Goal: Task Accomplishment & Management: Use online tool/utility

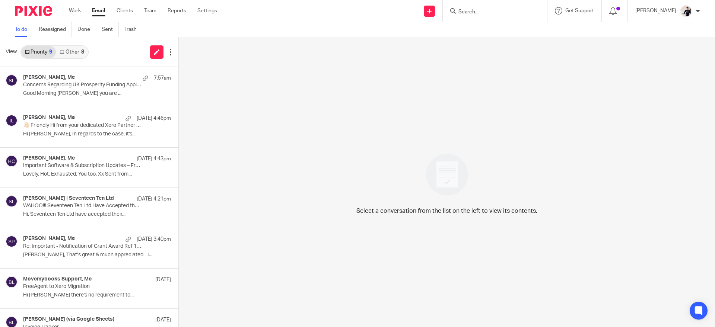
click at [81, 51] on div "8" at bounding box center [82, 52] width 3 height 5
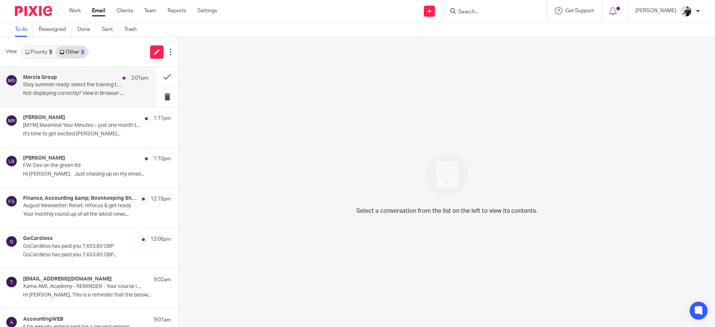
click at [88, 90] on div "Mercia Group 2:01pm Stay summer ready: select the training that suits you! Not …" at bounding box center [85, 86] width 125 height 25
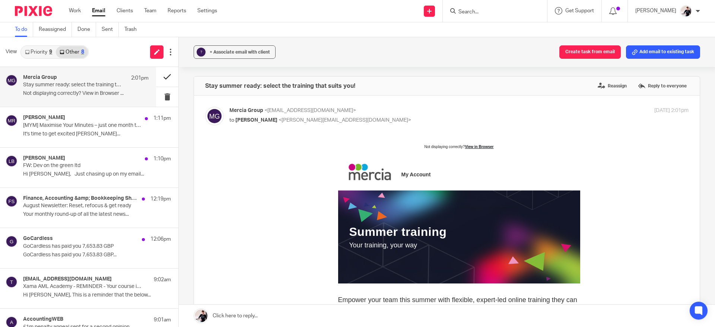
click at [162, 75] on button at bounding box center [167, 77] width 22 height 20
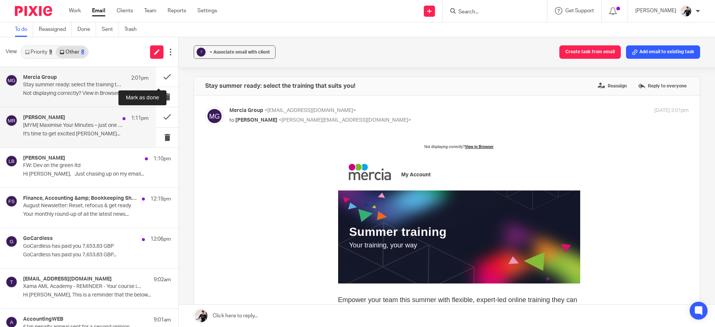
click at [92, 118] on div "[PERSON_NAME] 1:11pm" at bounding box center [85, 118] width 125 height 7
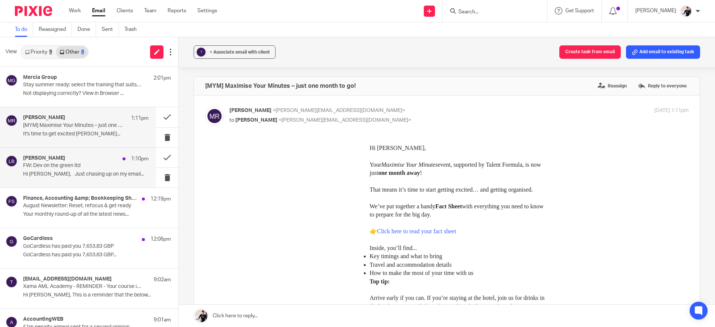
click at [105, 171] on div "Liam Barley 1:10pm FW: Dev on the green ltd Hi Helen, Just chasing up on my ema…" at bounding box center [85, 167] width 125 height 25
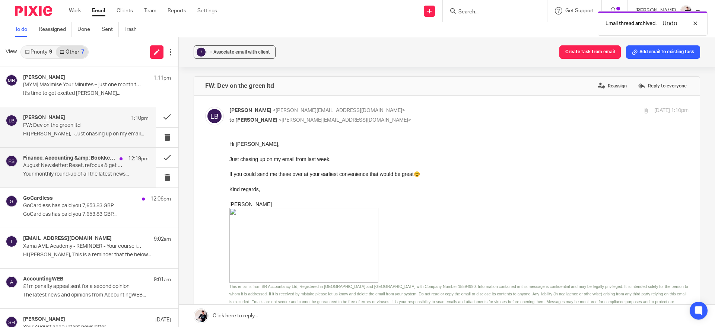
click at [119, 172] on p "Your monthly round-up of all the latest news..." at bounding box center [85, 174] width 125 height 6
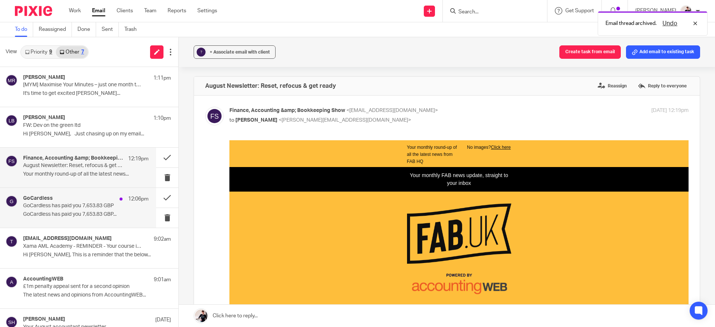
click at [107, 210] on div "GoCardless 12:06pm GoCardless has paid you 7,653.83 GBP GoCardless has paid you…" at bounding box center [85, 207] width 125 height 25
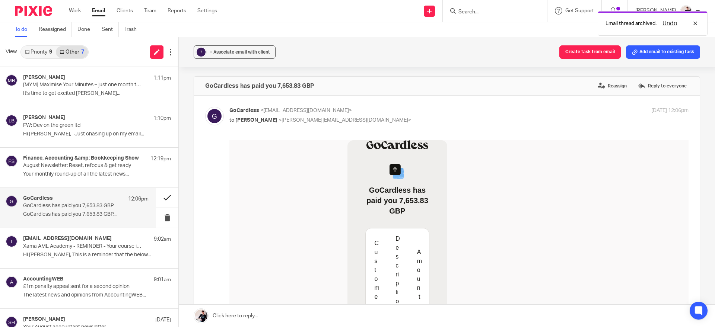
click at [156, 199] on button at bounding box center [167, 198] width 22 height 20
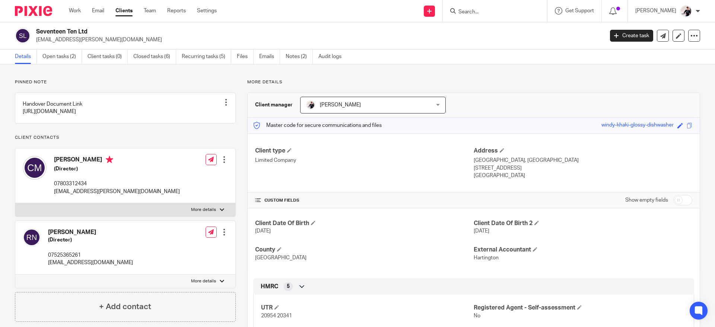
click at [488, 11] on input "Search" at bounding box center [491, 12] width 67 height 7
type input "wye"
click at [523, 29] on link at bounding box center [502, 28] width 92 height 11
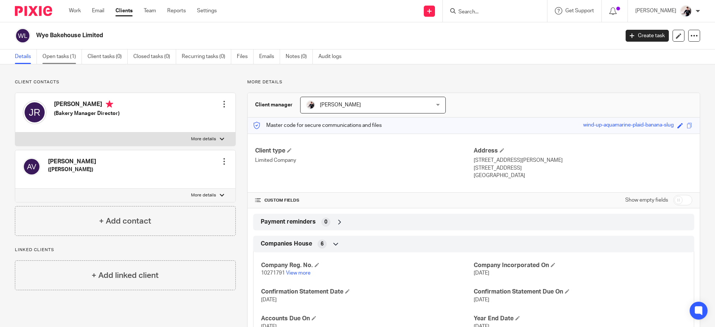
click at [65, 57] on link "Open tasks (1)" at bounding box center [61, 57] width 39 height 15
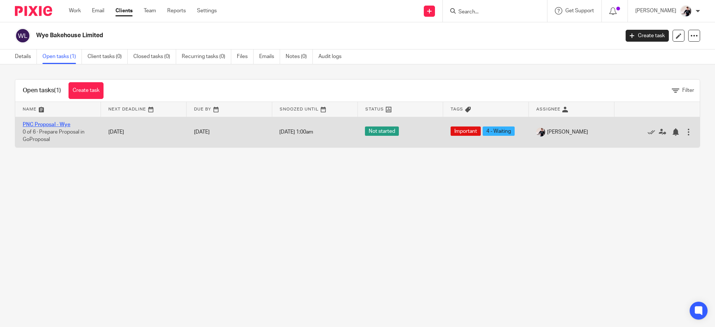
click at [68, 123] on link "PNC Proposal - Wye" at bounding box center [47, 124] width 48 height 5
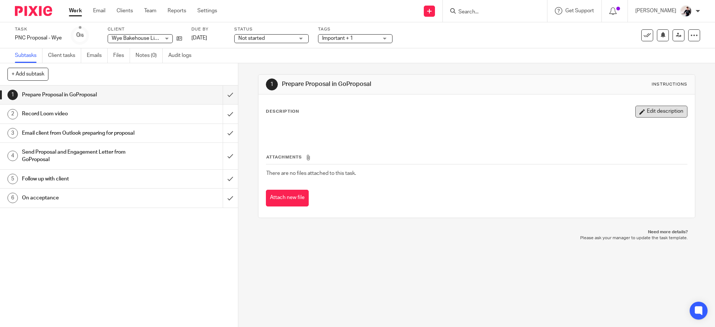
click at [640, 114] on button "Edit description" at bounding box center [661, 112] width 52 height 12
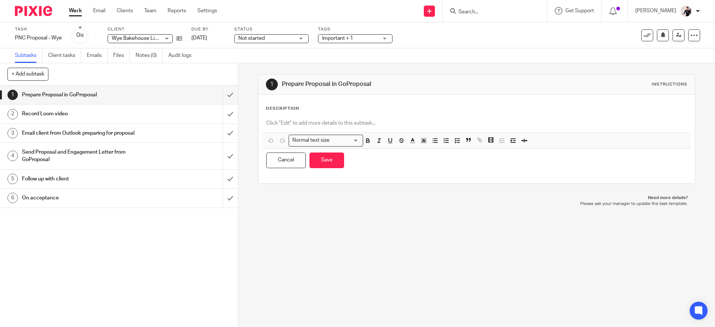
click at [319, 116] on div at bounding box center [476, 124] width 428 height 17
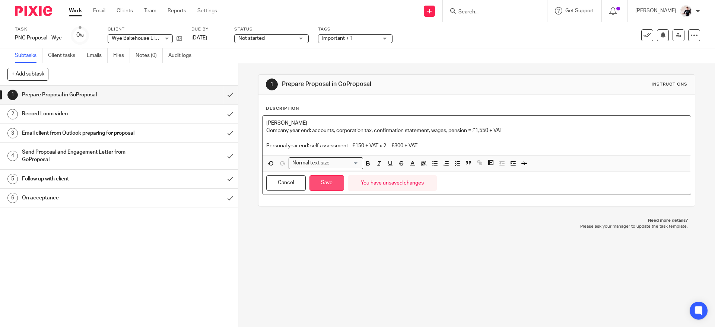
click at [326, 182] on button "Save" at bounding box center [326, 183] width 35 height 16
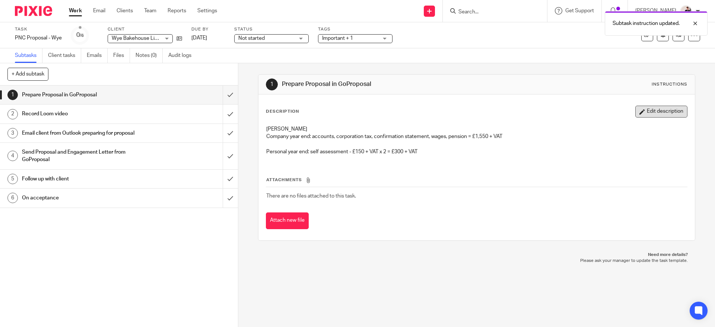
click at [651, 115] on button "Edit description" at bounding box center [661, 112] width 52 height 12
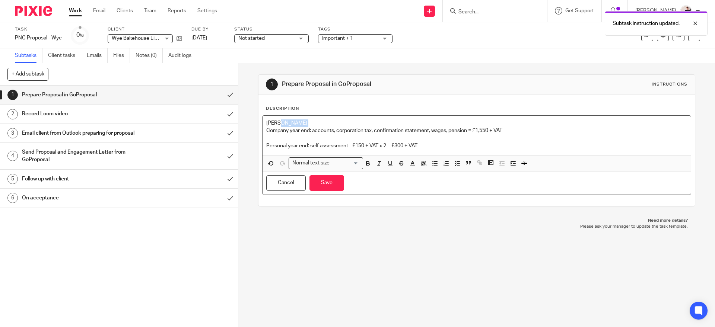
drag, startPoint x: 280, startPoint y: 124, endPoint x: 200, endPoint y: 133, distance: 80.5
click at [200, 133] on div "+ Add subtask Cancel + Add 1 Prepare Proposal in GoProposal 2 Record Loom video…" at bounding box center [357, 195] width 715 height 264
click at [300, 124] on p "[PERSON_NAME]" at bounding box center [476, 122] width 420 height 7
drag, startPoint x: 300, startPoint y: 124, endPoint x: 252, endPoint y: 125, distance: 48.0
click at [252, 125] on div "1 Prepare Proposal in GoProposal Instructions Description James Company year en…" at bounding box center [476, 195] width 476 height 264
